Goal: Contribute content

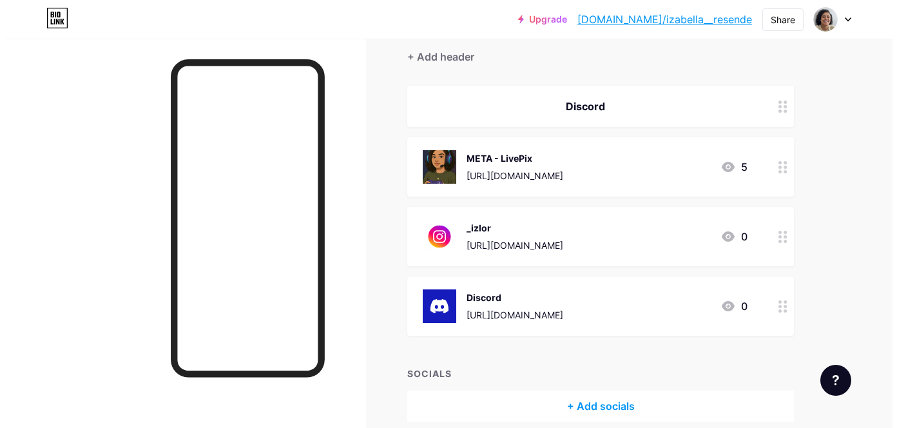
scroll to position [129, 0]
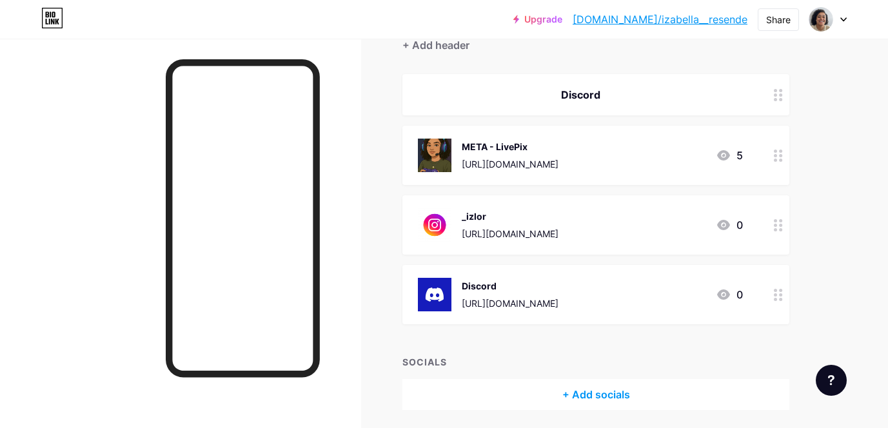
click at [509, 299] on div "[URL][DOMAIN_NAME]" at bounding box center [510, 304] width 97 height 14
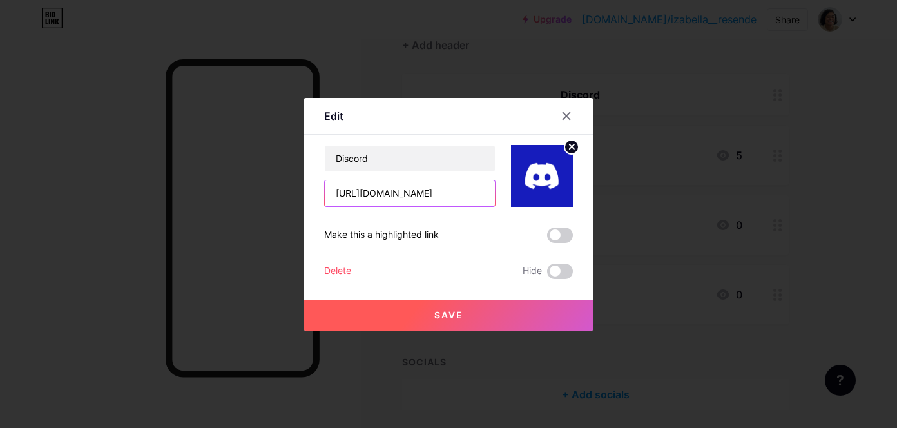
click at [420, 191] on input "[URL][DOMAIN_NAME]" at bounding box center [410, 194] width 170 height 26
click at [449, 195] on input "[URL][DOMAIN_NAME]" at bounding box center [410, 194] width 170 height 26
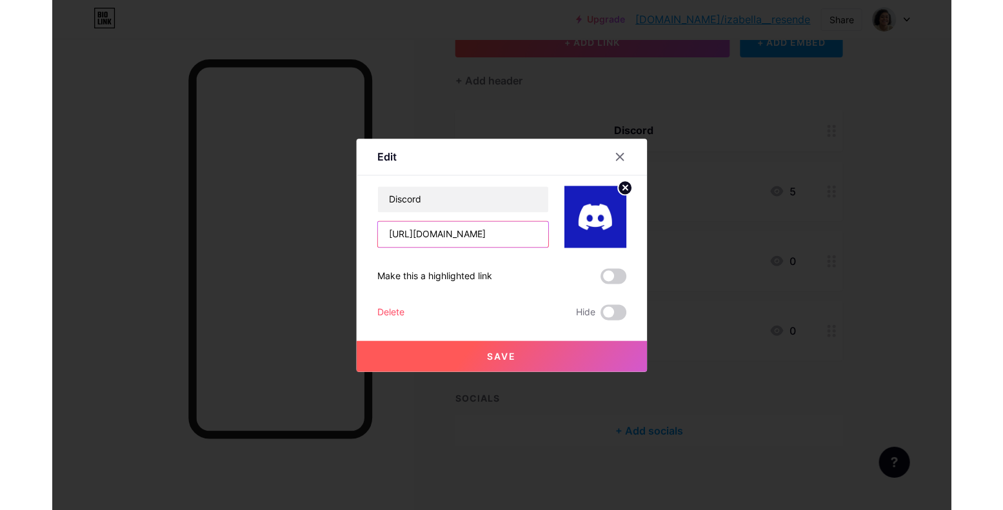
scroll to position [93, 0]
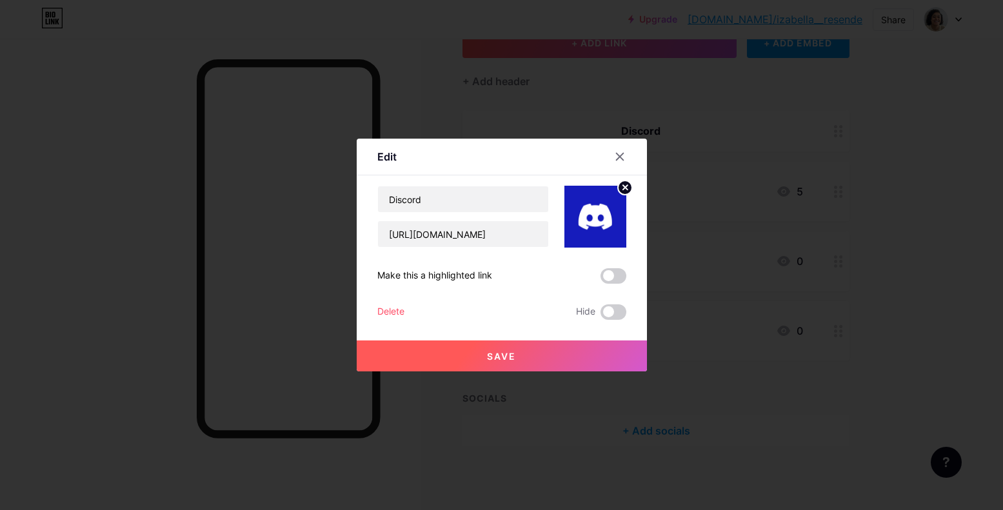
click at [89, 164] on div at bounding box center [501, 255] width 1003 height 510
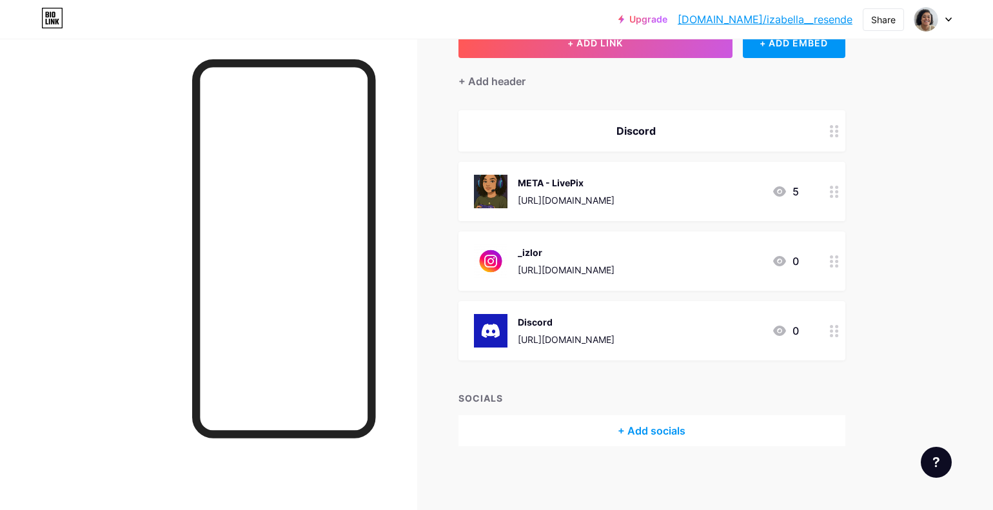
click at [79, 48] on div at bounding box center [208, 294] width 417 height 510
click at [614, 342] on div "[URL][DOMAIN_NAME]" at bounding box center [566, 340] width 97 height 14
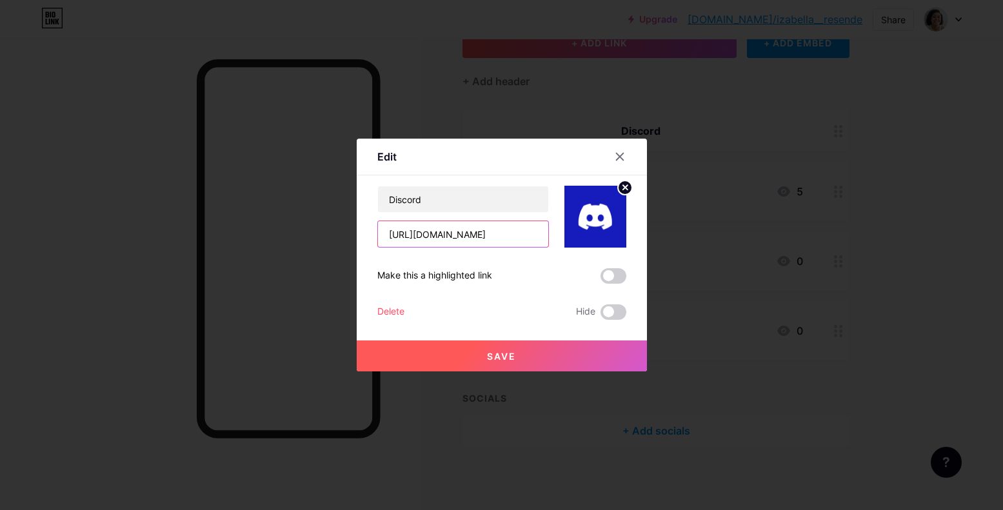
drag, startPoint x: 520, startPoint y: 231, endPoint x: 323, endPoint y: 235, distance: 196.7
click at [341, 230] on div "Edit Content YouTube Play YouTube video without leaving your page. ADD Vimeo Pl…" at bounding box center [501, 255] width 1003 height 510
paste input "com/channels/1385378292672237720/1412841555504398427"
type input "[URL][DOMAIN_NAME]"
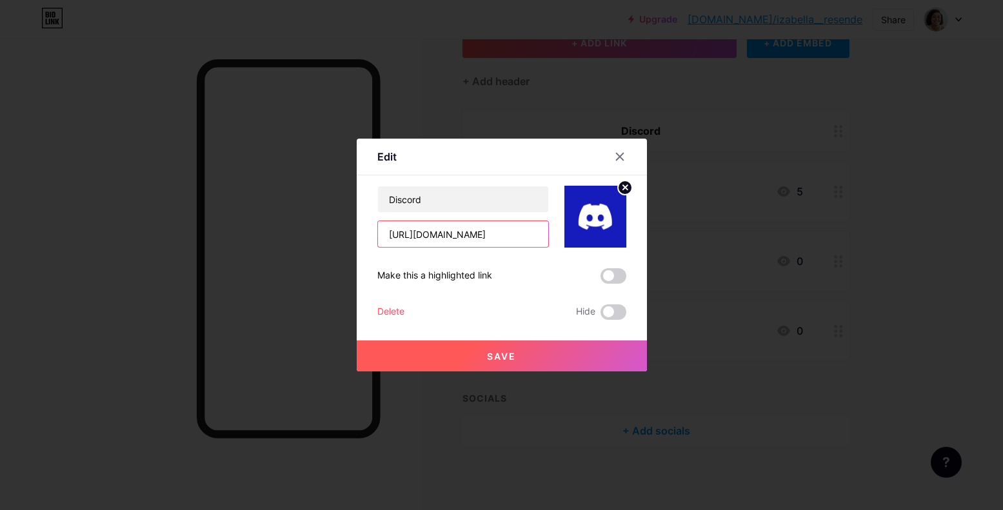
drag, startPoint x: 536, startPoint y: 236, endPoint x: 290, endPoint y: 230, distance: 246.4
click at [291, 230] on div "Edit Content YouTube Play YouTube video without leaving your page. ADD Vimeo Pl…" at bounding box center [501, 255] width 1003 height 510
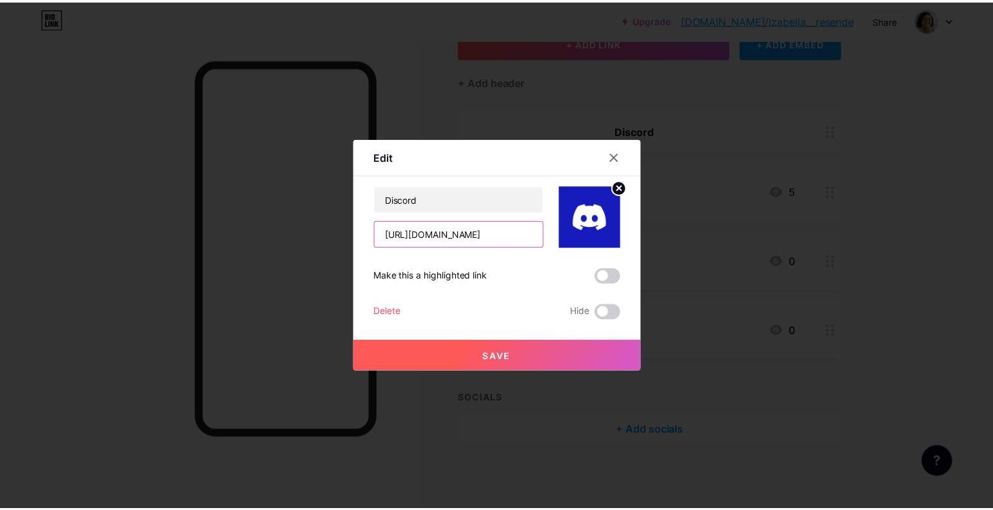
scroll to position [0, 0]
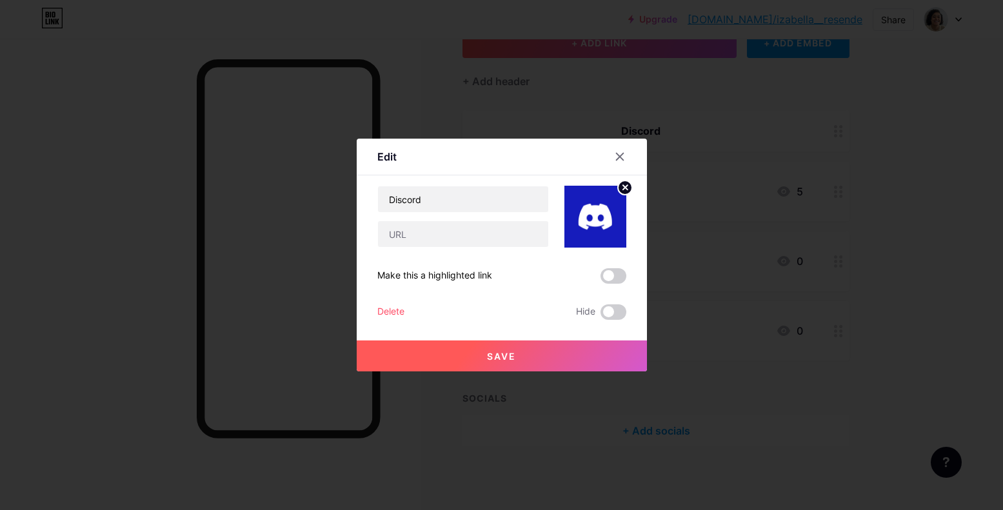
click at [692, 267] on div at bounding box center [501, 255] width 1003 height 510
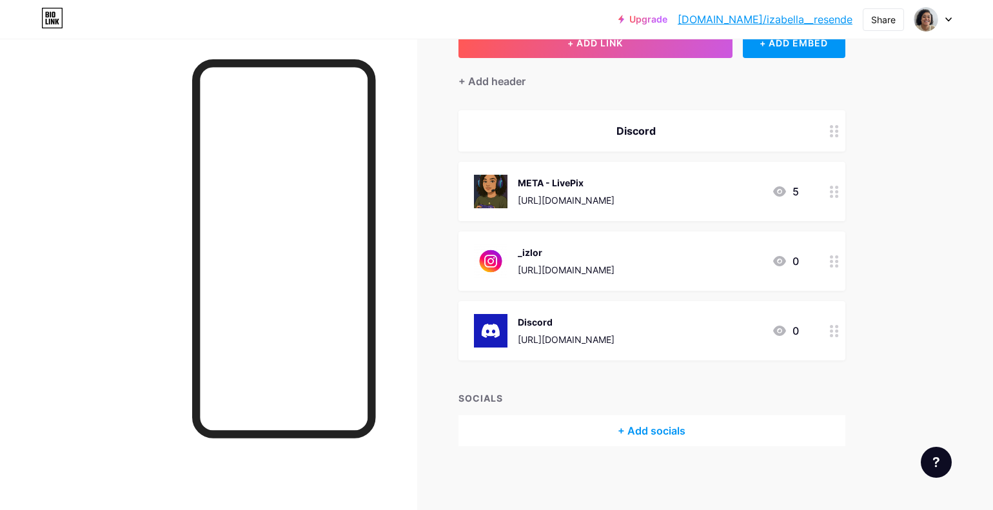
click at [104, 256] on div at bounding box center [208, 294] width 417 height 510
click at [580, 333] on div "[URL][DOMAIN_NAME]" at bounding box center [566, 340] width 97 height 14
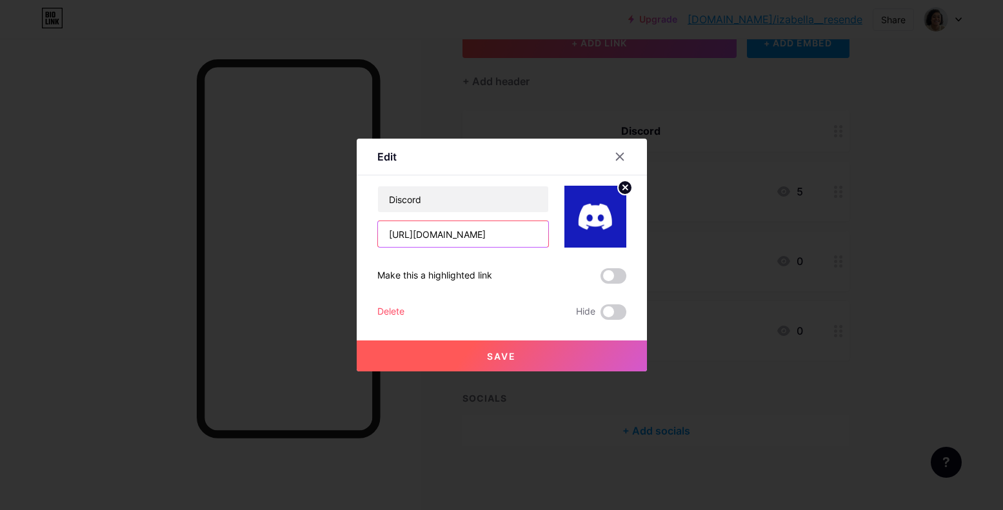
drag, startPoint x: 530, startPoint y: 228, endPoint x: 329, endPoint y: 224, distance: 200.6
click at [336, 224] on div "Edit Content YouTube Play YouTube video without leaving your page. ADD Vimeo Pl…" at bounding box center [501, 255] width 1003 height 510
paste input "TEHCfHBf"
type input "[URL][DOMAIN_NAME]"
click at [516, 358] on button "Save" at bounding box center [502, 355] width 290 height 31
